Goal: Task Accomplishment & Management: Use online tool/utility

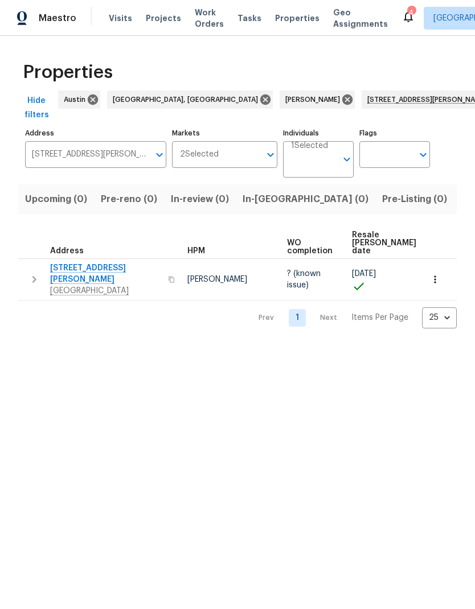
scroll to position [0, 70]
click at [441, 208] on button "Resale (0)" at bounding box center [470, 200] width 59 height 30
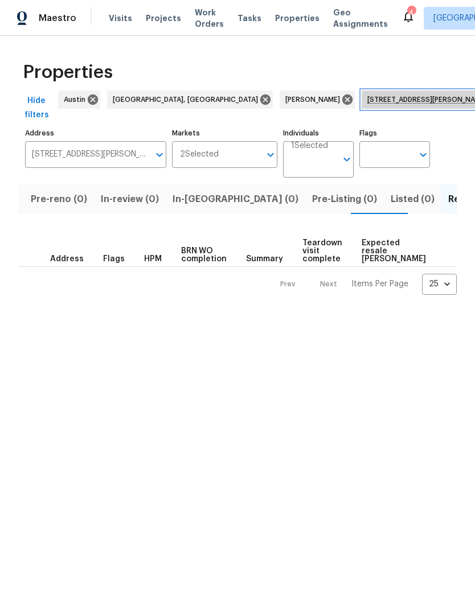
click at [402, 91] on div "1116 Marlee Cir Copperas Cove TX 76522" at bounding box center [432, 100] width 140 height 18
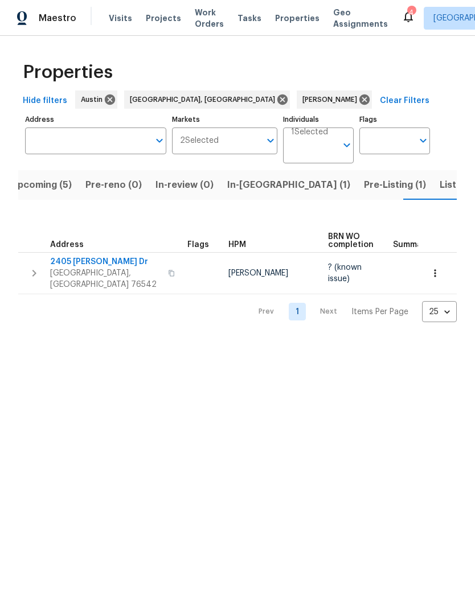
scroll to position [0, 15]
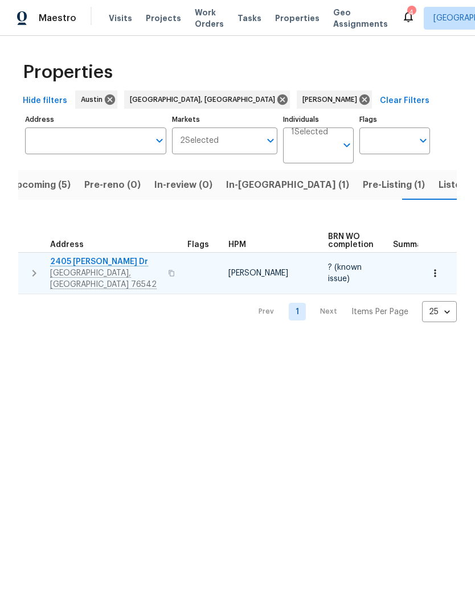
click at [62, 269] on span "Killeen, TX 76542" at bounding box center [105, 279] width 111 height 23
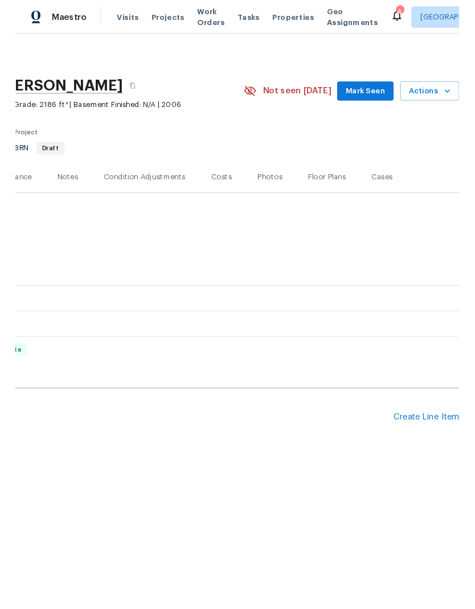
scroll to position [0, 169]
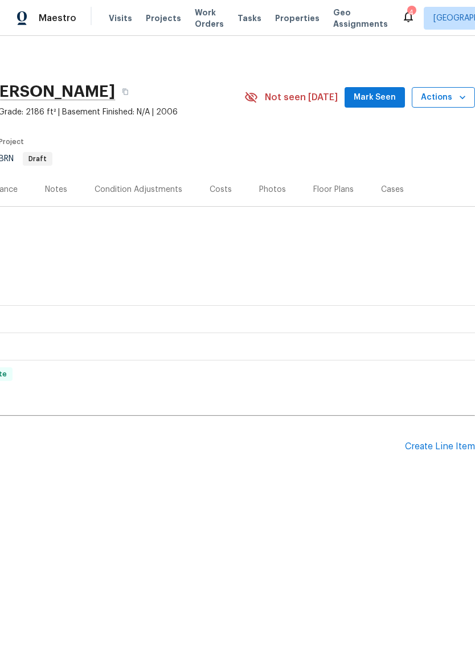
click at [457, 98] on icon "button" at bounding box center [462, 97] width 11 height 11
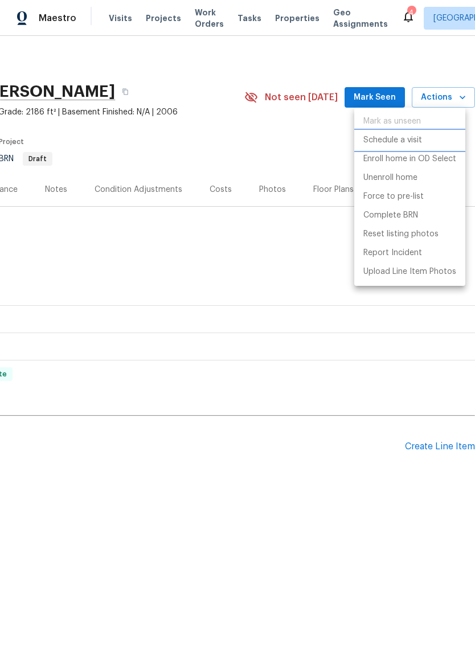
click at [416, 141] on p "Schedule a visit" at bounding box center [392, 140] width 59 height 12
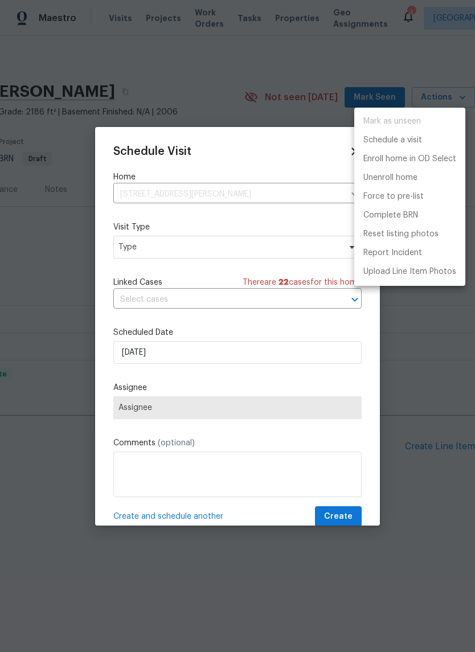
click at [249, 247] on div at bounding box center [237, 326] width 475 height 652
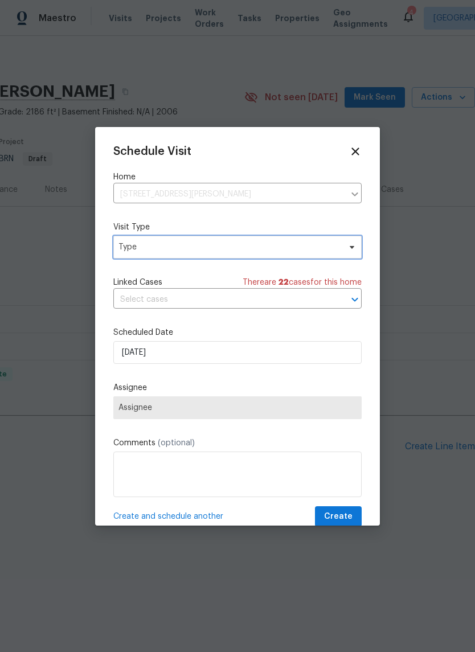
click at [277, 244] on span "Type" at bounding box center [229, 246] width 222 height 11
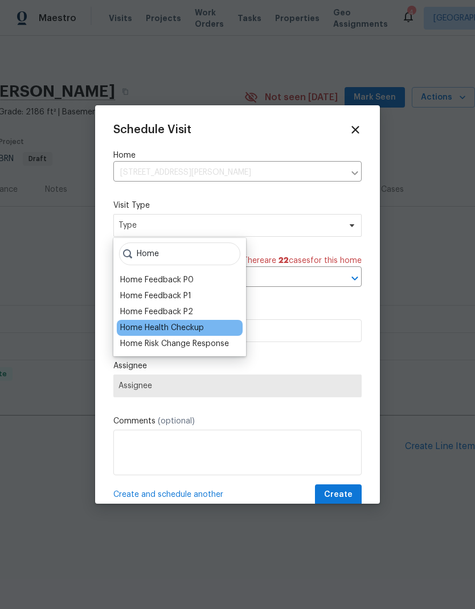
type input "Home"
click at [204, 327] on div "Home Health Checkup" at bounding box center [162, 327] width 84 height 11
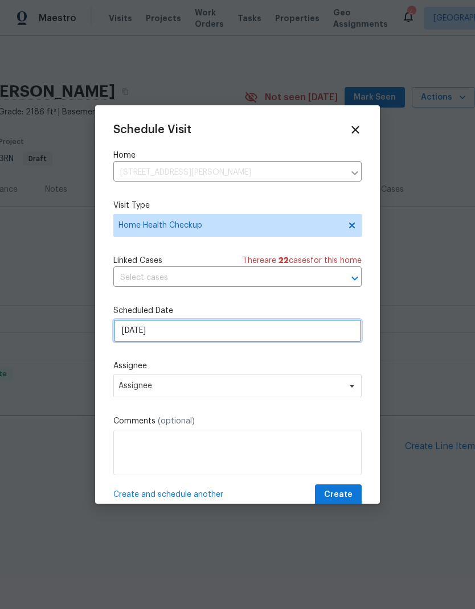
click at [250, 333] on input "10/3/2025" at bounding box center [237, 330] width 248 height 23
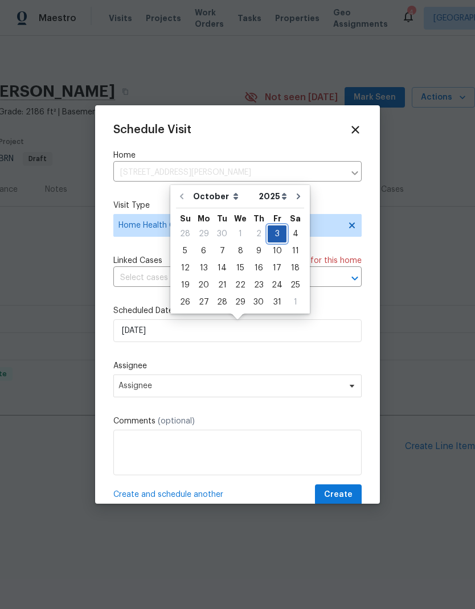
click at [275, 236] on div "3" at bounding box center [277, 234] width 19 height 16
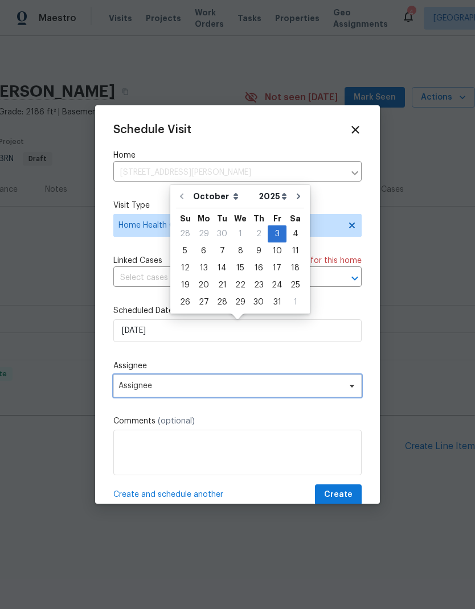
click at [289, 390] on span "Assignee" at bounding box center [229, 386] width 223 height 9
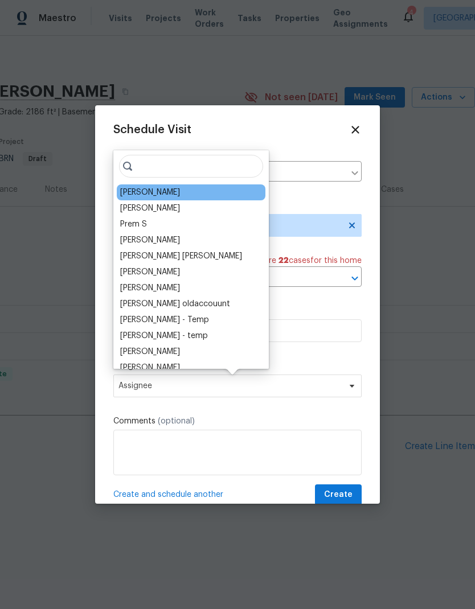
click at [180, 196] on div "[PERSON_NAME]" at bounding box center [150, 192] width 60 height 11
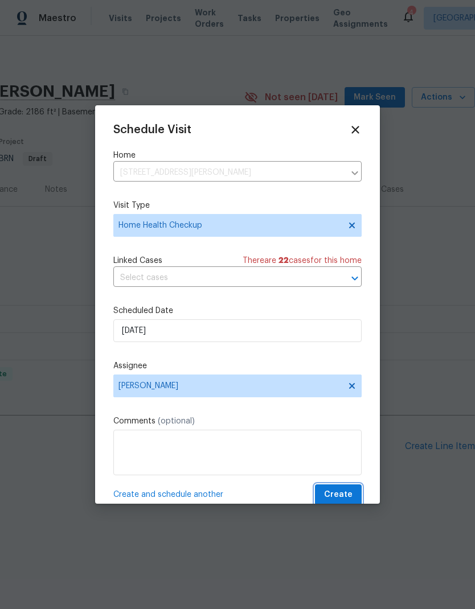
click at [348, 496] on span "Create" at bounding box center [338, 495] width 28 height 14
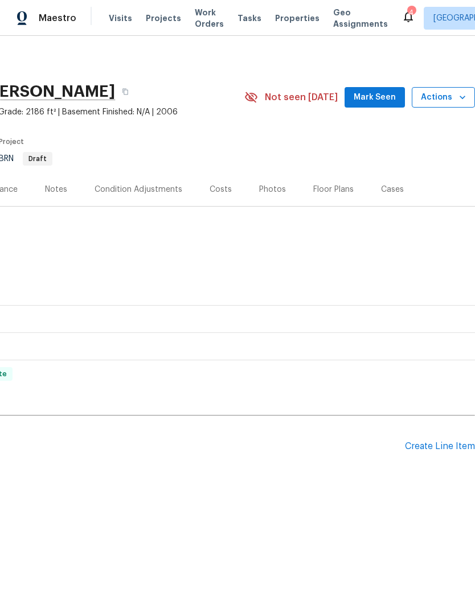
click at [457, 103] on icon "button" at bounding box center [462, 97] width 11 height 11
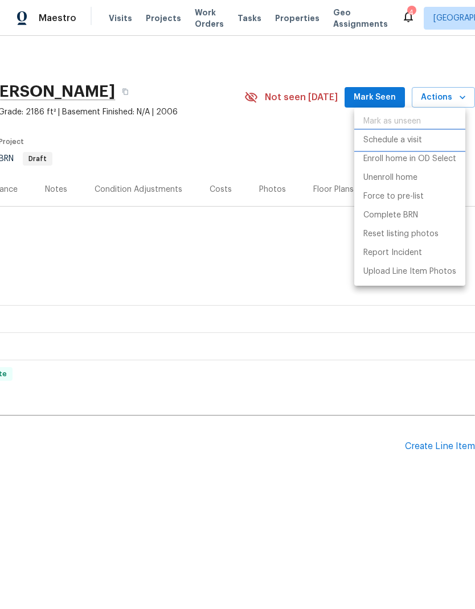
click at [424, 143] on li "Schedule a visit" at bounding box center [409, 140] width 111 height 19
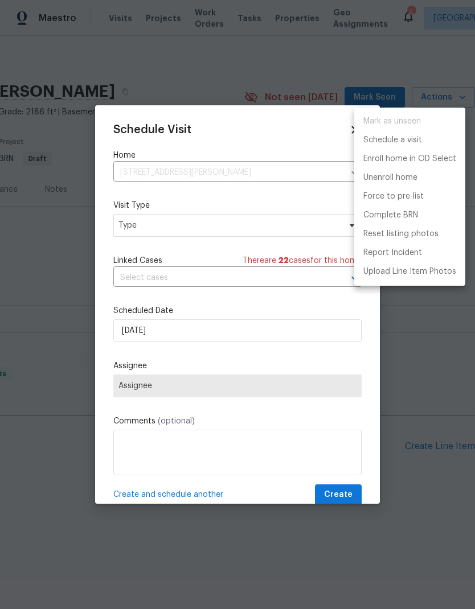
click at [223, 240] on div at bounding box center [237, 304] width 475 height 609
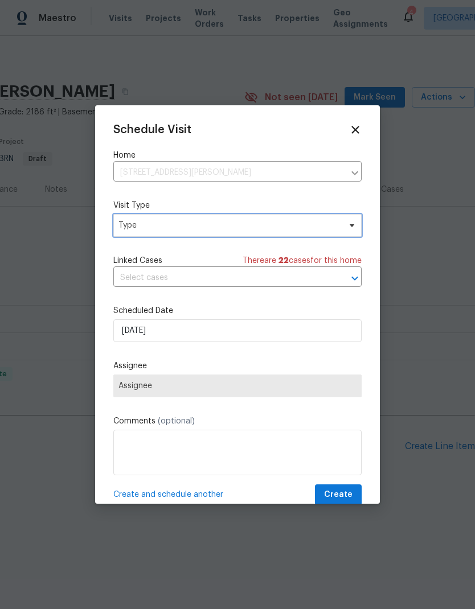
click at [243, 223] on span "Type" at bounding box center [229, 225] width 222 height 11
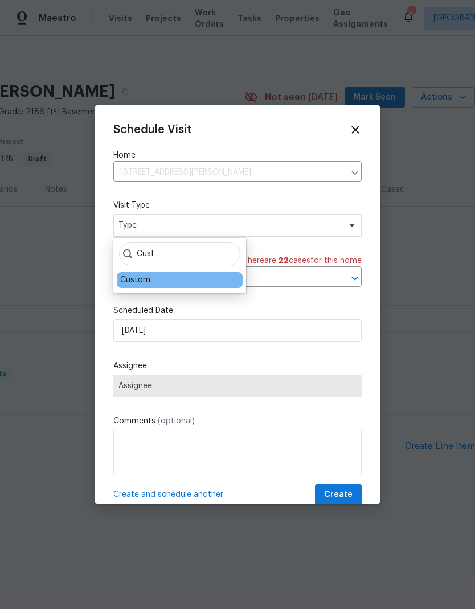
type input "Cust"
click at [164, 284] on div "Custom" at bounding box center [180, 280] width 126 height 16
click at [148, 283] on div "Custom" at bounding box center [135, 280] width 30 height 11
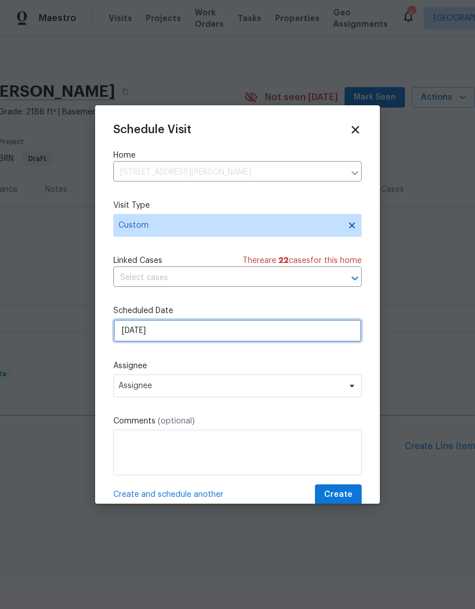
click at [192, 338] on input "10/3/2025" at bounding box center [237, 330] width 248 height 23
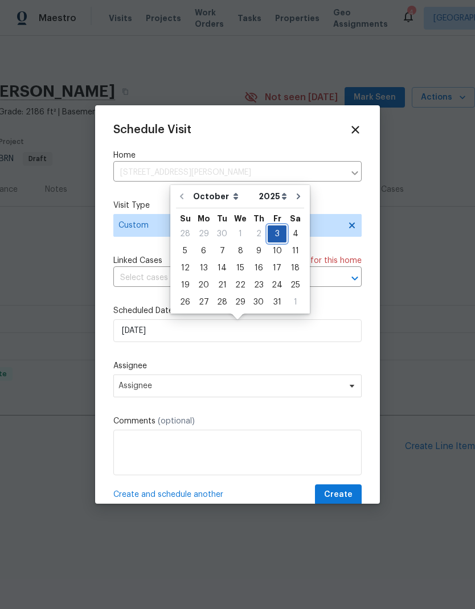
click at [276, 236] on div "3" at bounding box center [277, 234] width 19 height 16
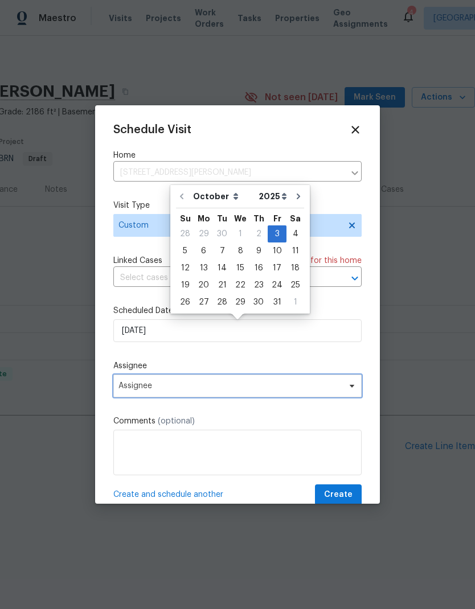
click at [227, 388] on span "Assignee" at bounding box center [229, 386] width 223 height 9
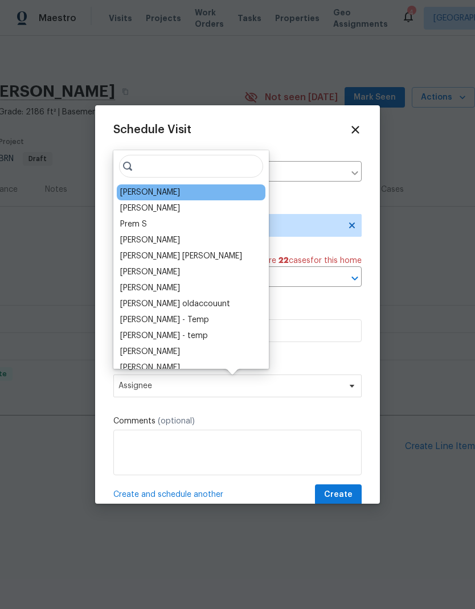
click at [180, 191] on div "[PERSON_NAME]" at bounding box center [150, 192] width 60 height 11
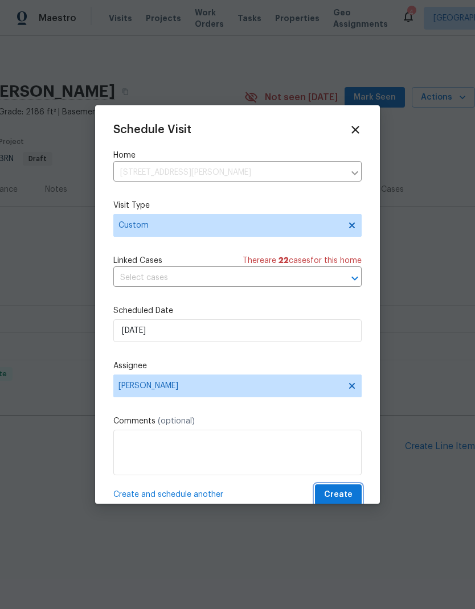
click at [342, 493] on span "Create" at bounding box center [338, 495] width 28 height 14
